Goal: Task Accomplishment & Management: Complete application form

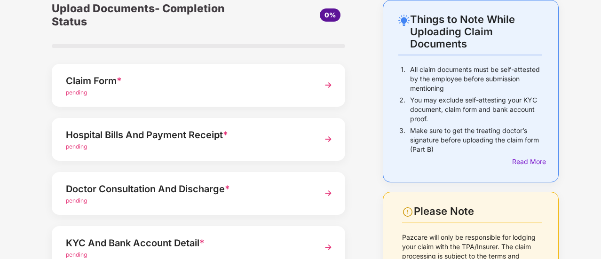
scroll to position [45, 0]
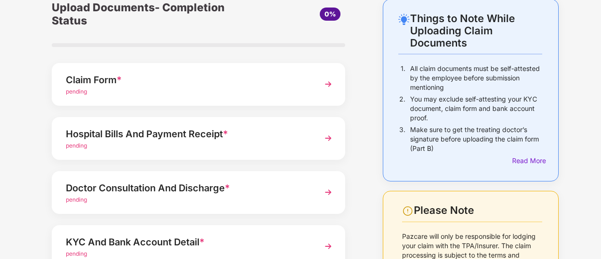
click at [322, 143] on img at bounding box center [328, 138] width 17 height 17
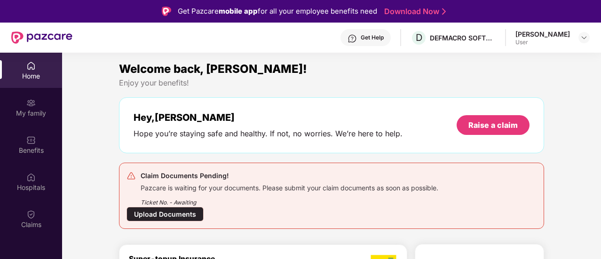
click at [167, 215] on div "Upload Documents" at bounding box center [165, 214] width 77 height 15
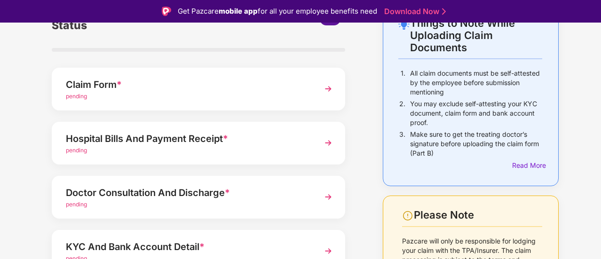
scroll to position [75, 0]
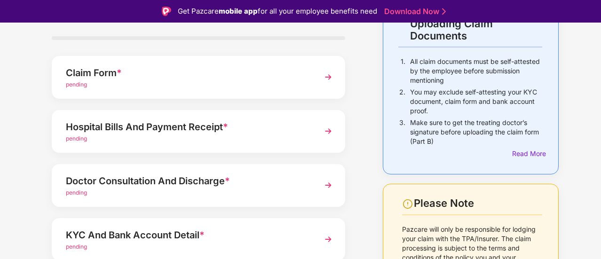
click at [162, 182] on div "Doctor Consultation And Discharge *" at bounding box center [187, 181] width 243 height 15
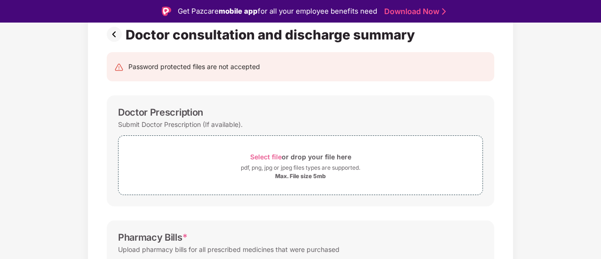
scroll to position [71, 0]
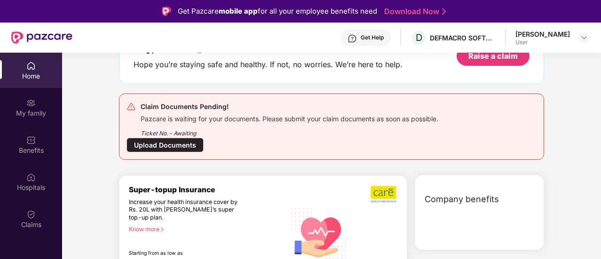
scroll to position [68, 0]
